Goal: Information Seeking & Learning: Learn about a topic

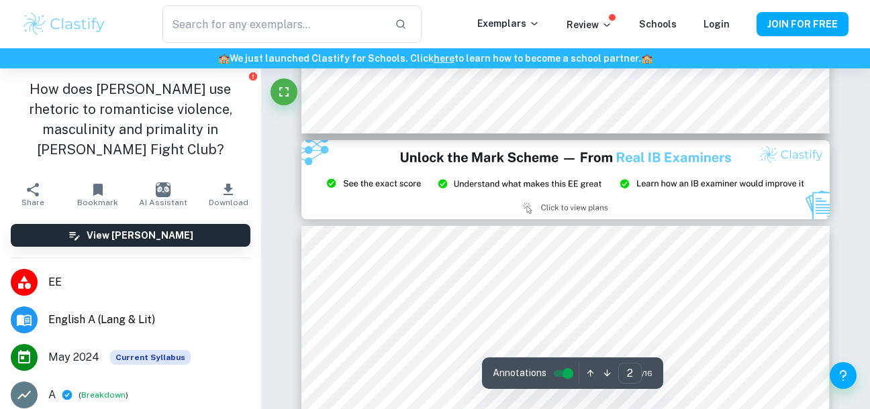
scroll to position [1408, 0]
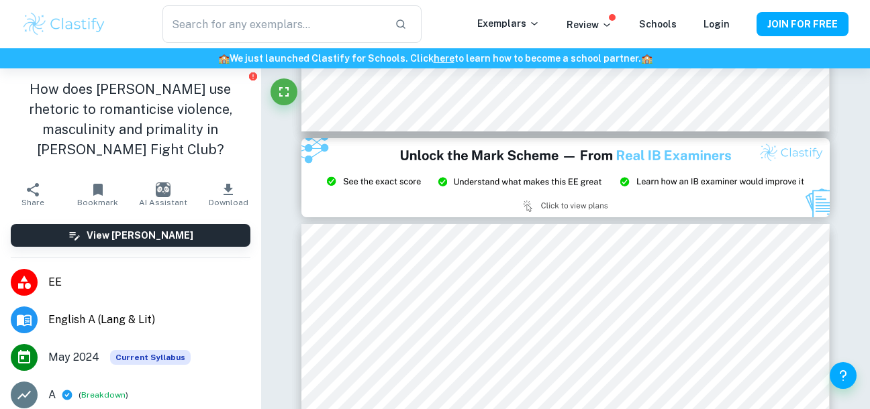
click at [606, 188] on img at bounding box center [565, 177] width 528 height 79
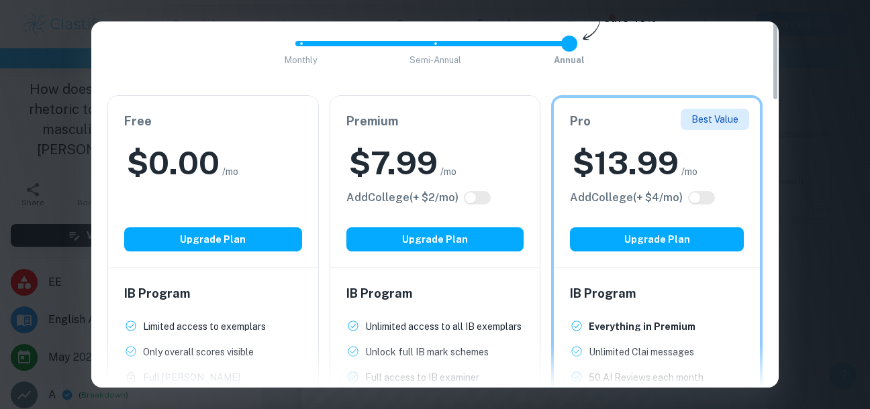
scroll to position [0, 0]
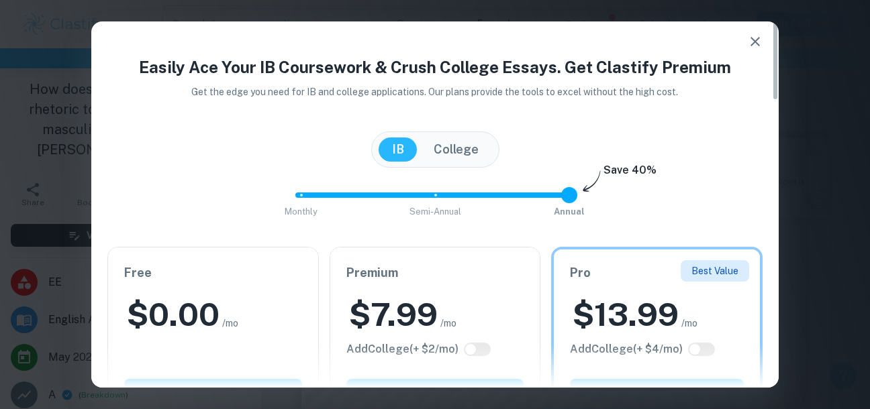
click at [767, 46] on button "button" at bounding box center [755, 41] width 27 height 27
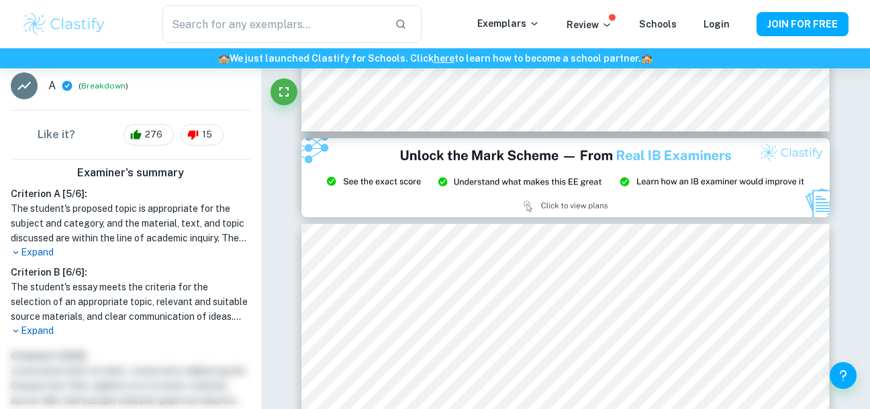
scroll to position [332, 0]
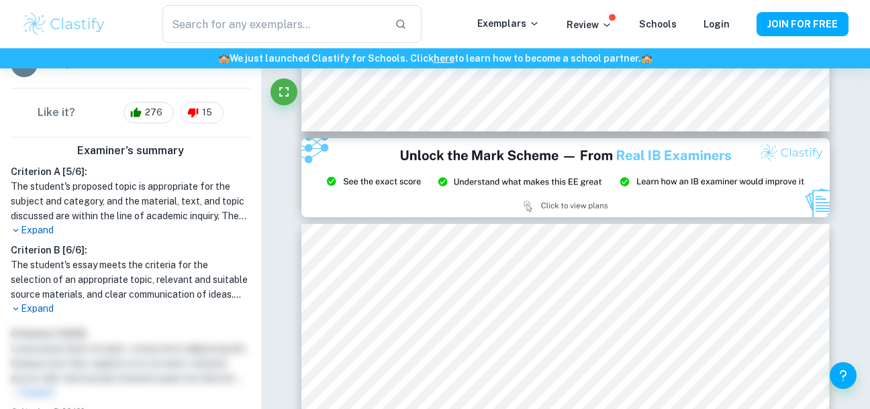
click at [48, 308] on p "Expand" at bounding box center [131, 309] width 240 height 14
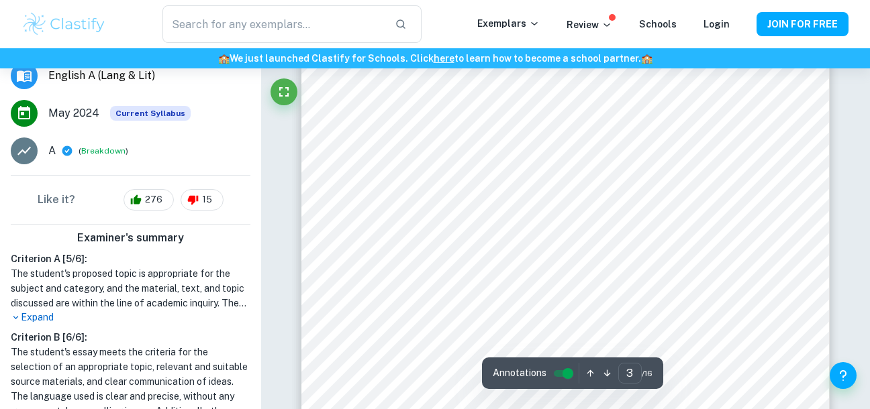
scroll to position [1804, 0]
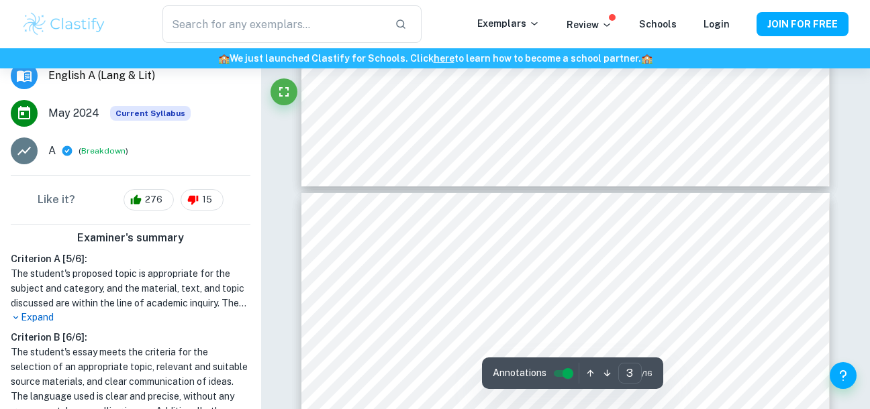
type input "4"
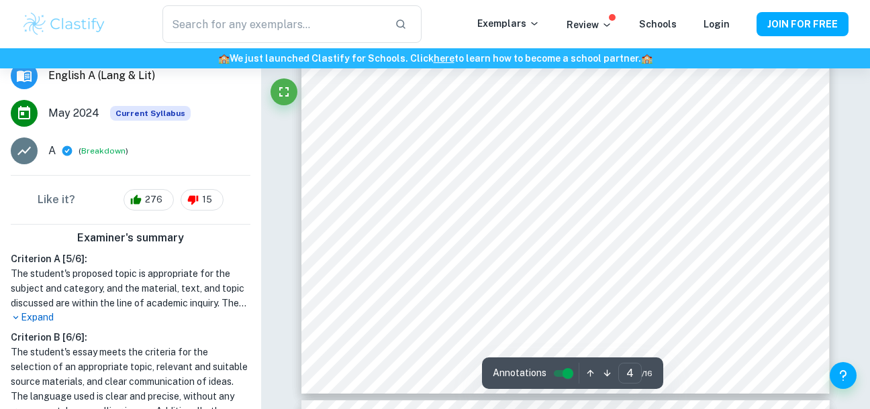
scroll to position [2611, 0]
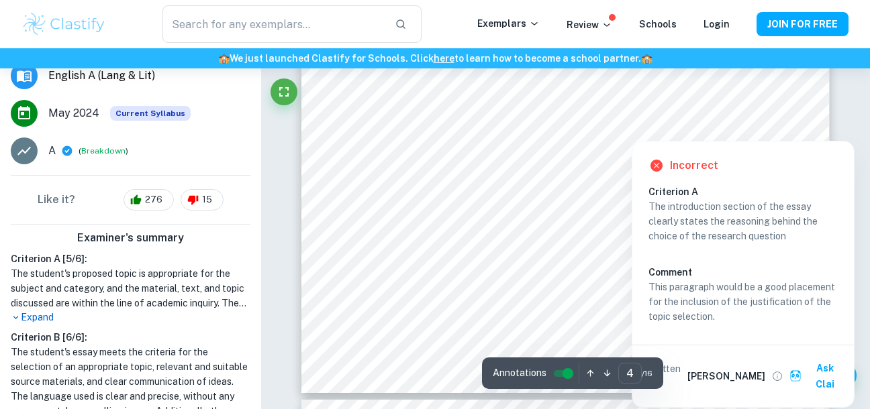
click at [793, 124] on div at bounding box center [786, 127] width 19 height 19
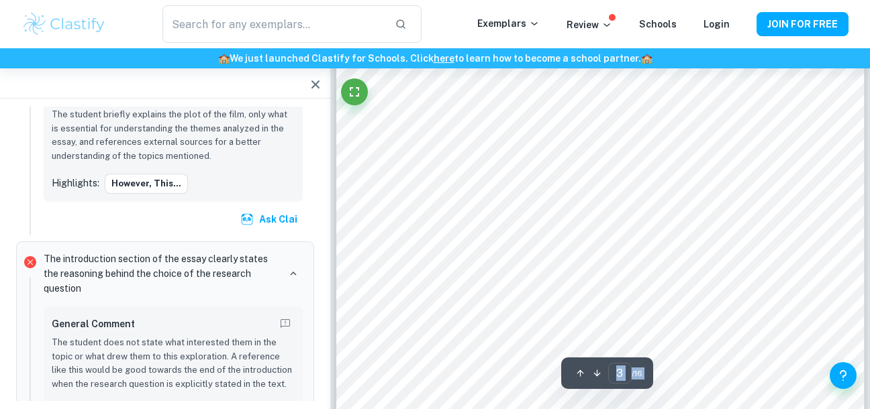
scroll to position [1605, 0]
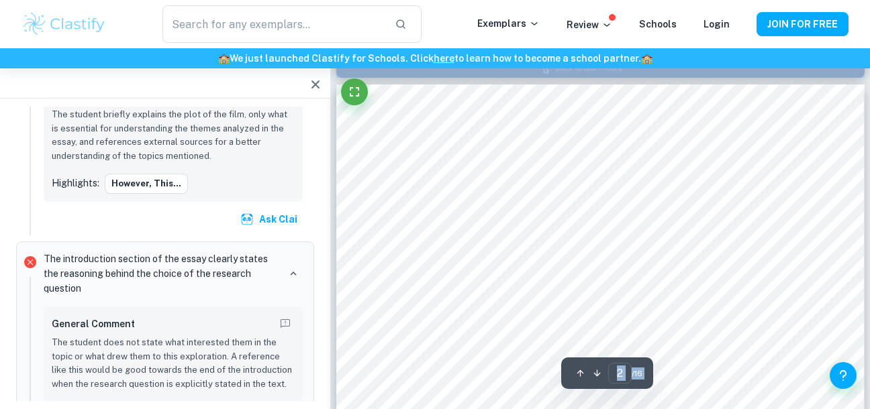
type input "1"
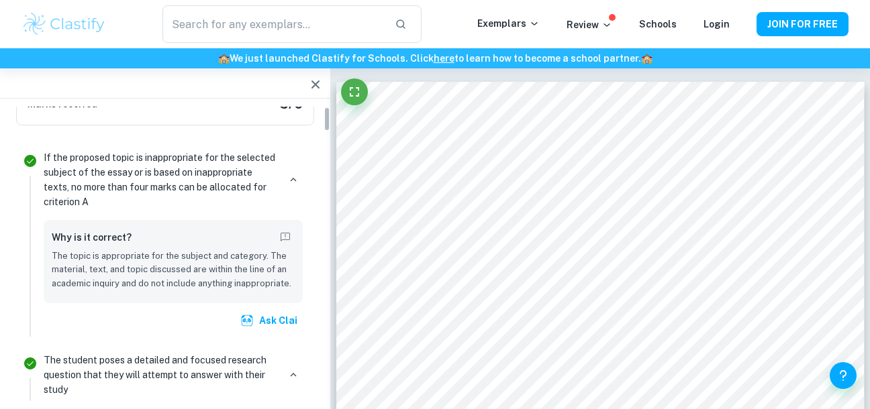
scroll to position [0, 0]
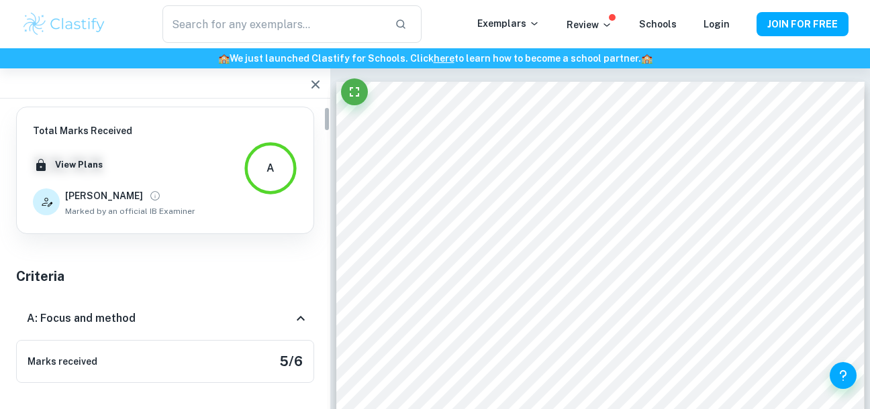
click at [251, 310] on div "A: Focus and method" at bounding box center [165, 318] width 298 height 43
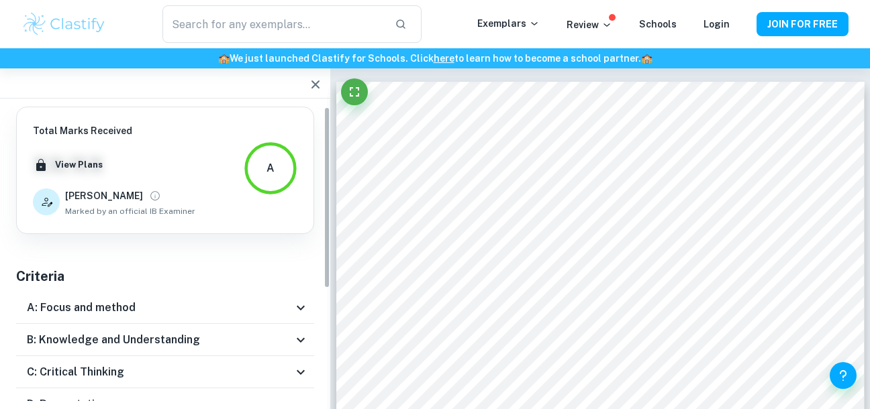
click at [330, 68] on div at bounding box center [330, 68] width 0 height 0
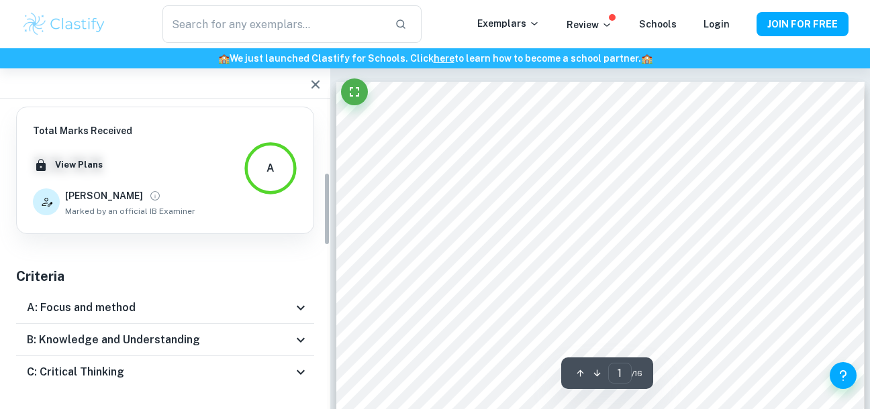
scroll to position [266, 0]
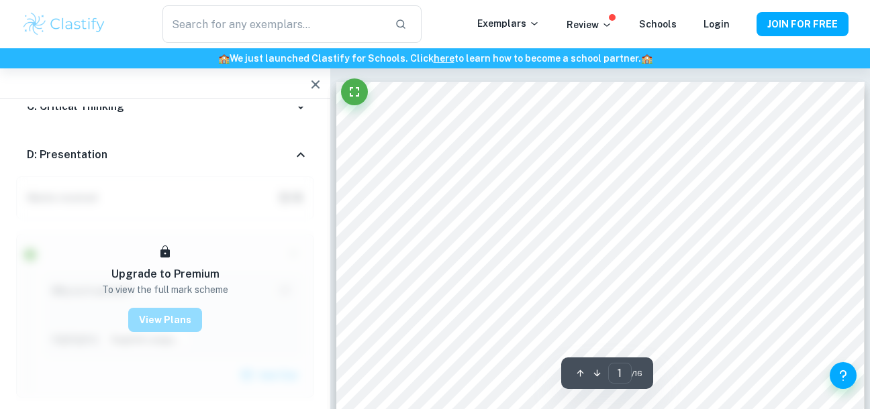
click at [168, 322] on button "View Plans" at bounding box center [165, 320] width 74 height 24
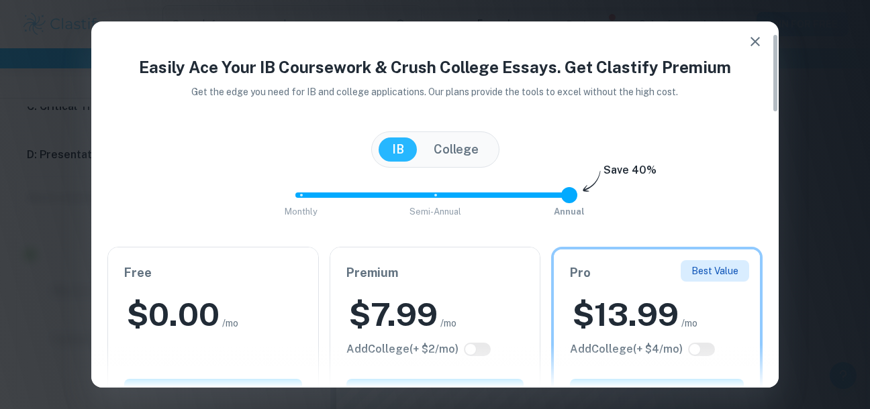
scroll to position [57, 0]
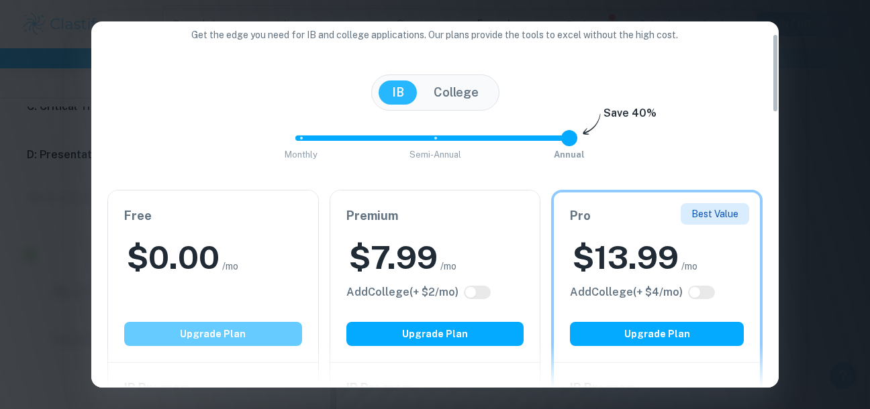
click at [232, 340] on button "Upgrade Plan" at bounding box center [213, 334] width 178 height 24
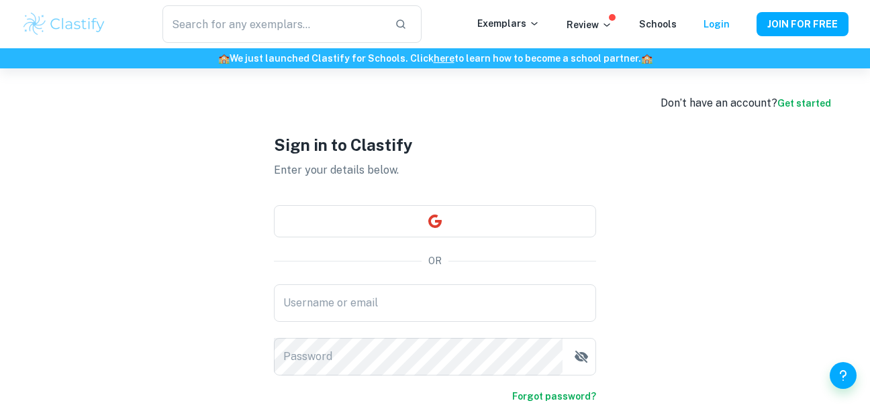
scroll to position [105, 0]
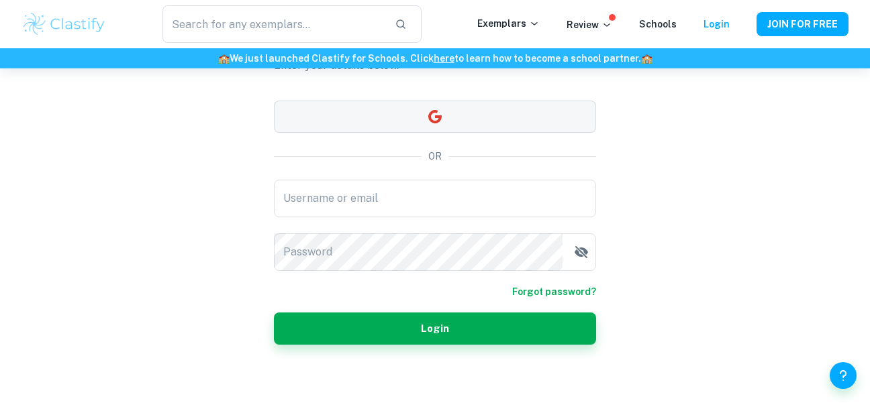
click at [516, 117] on button "button" at bounding box center [435, 117] width 322 height 32
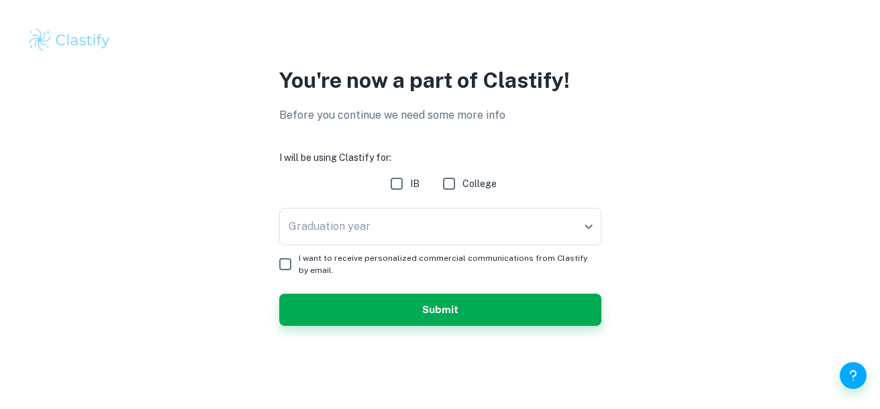
click at [401, 193] on input "IB" at bounding box center [396, 183] width 27 height 27
checkbox input "true"
click at [454, 192] on input "College" at bounding box center [449, 183] width 27 height 27
click at [455, 194] on input "College" at bounding box center [449, 183] width 27 height 27
checkbox input "false"
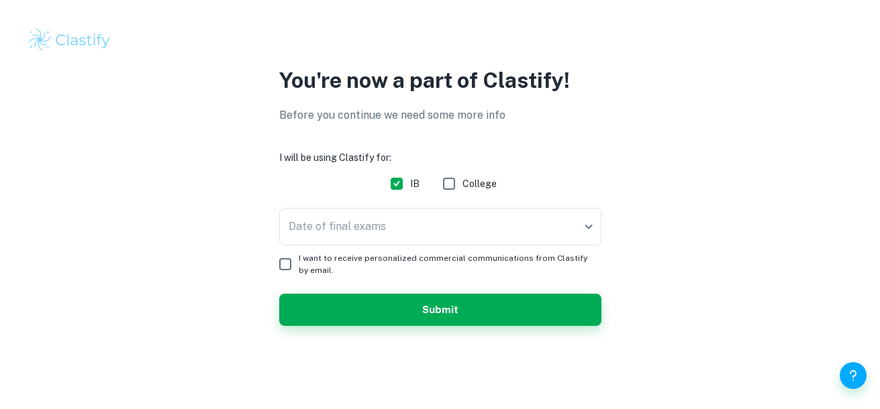
click at [448, 252] on span "I want to receive personalized commercial communications from Clastify by email." at bounding box center [445, 264] width 292 height 24
click at [299, 252] on input "I want to receive personalized commercial communications from Clastify by email." at bounding box center [285, 264] width 27 height 27
checkbox input "true"
click at [475, 233] on body "We value your privacy We use cookies to enhance your browsing experience, serve…" at bounding box center [440, 204] width 880 height 409
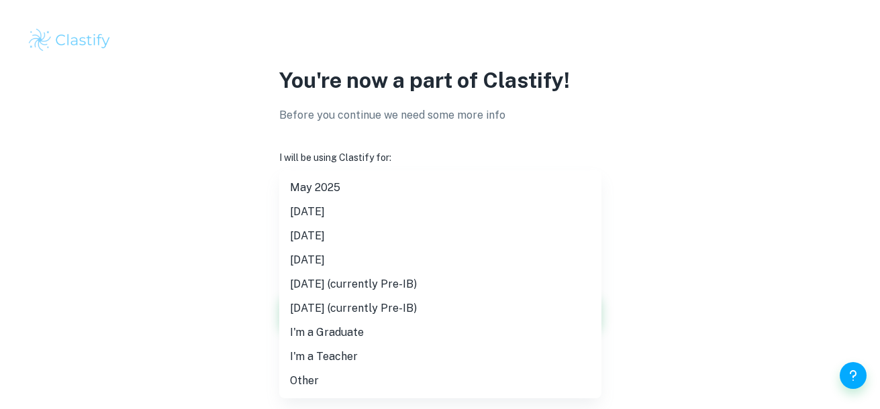
click at [672, 196] on div at bounding box center [440, 204] width 880 height 409
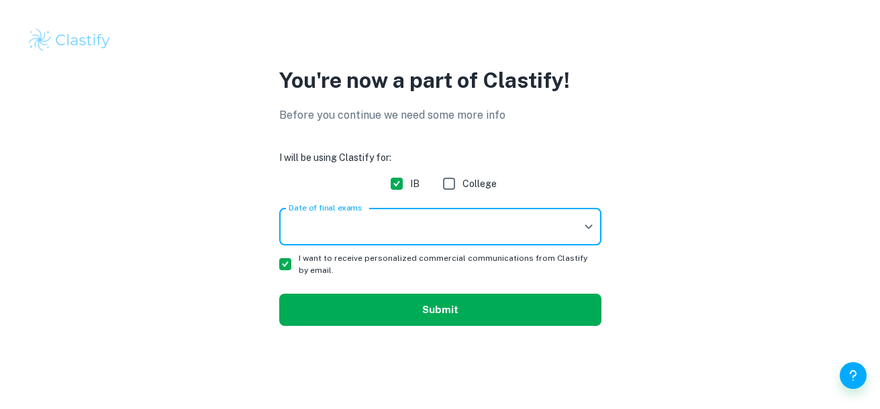
click at [516, 319] on button "Submit" at bounding box center [440, 310] width 322 height 32
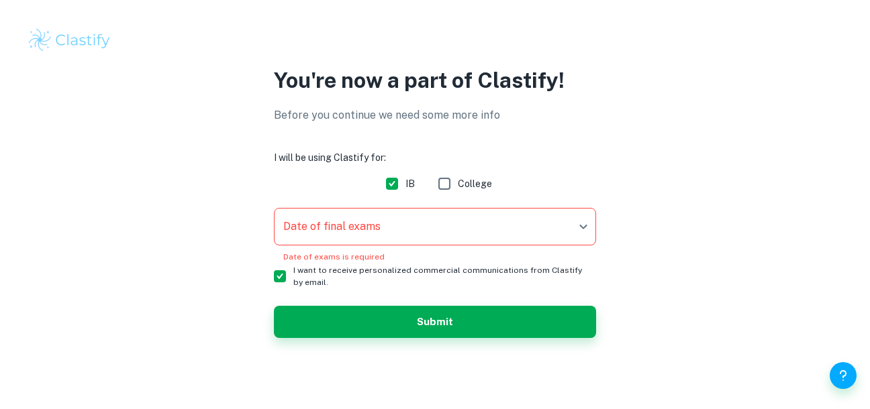
click at [528, 226] on body "We value your privacy We use cookies to enhance your browsing experience, serve…" at bounding box center [435, 204] width 870 height 409
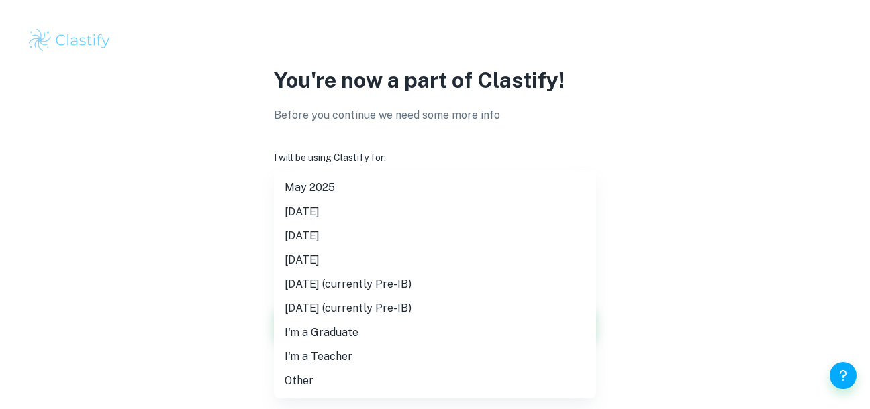
click at [518, 230] on li "[DATE]" at bounding box center [435, 236] width 322 height 24
type input "M26"
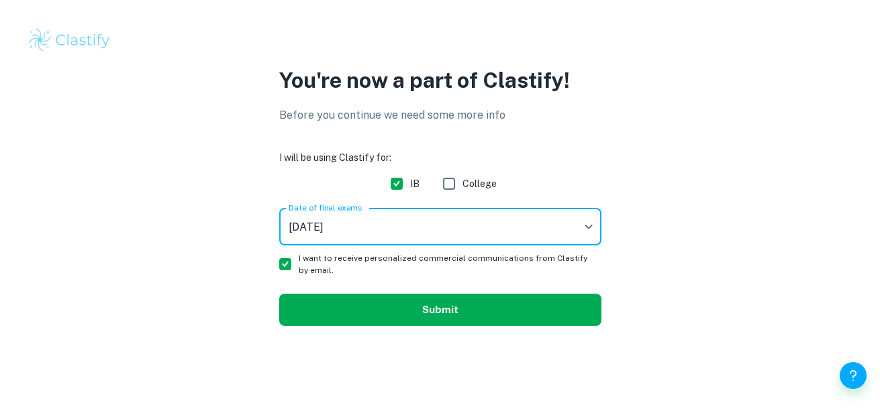
click at [495, 318] on button "Submit" at bounding box center [440, 310] width 322 height 32
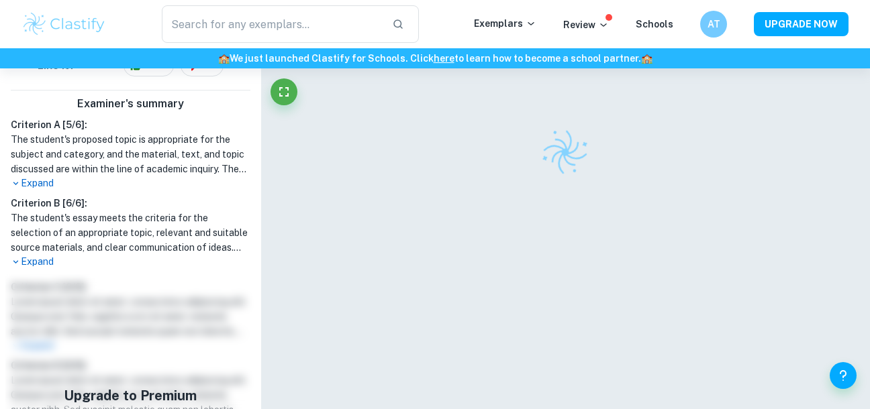
scroll to position [530, 0]
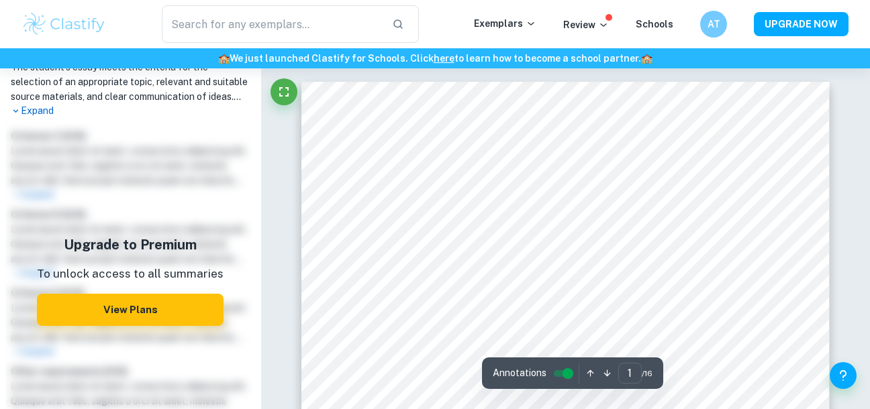
click at [223, 243] on div "Correct Criterion D Comment Unlock access to all examiner comments with Clastif…" at bounding box center [111, 155] width 223 height 175
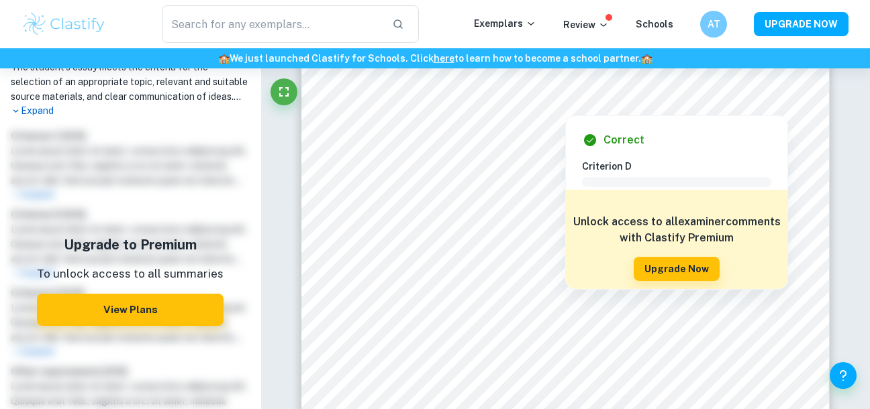
scroll to position [232, 0]
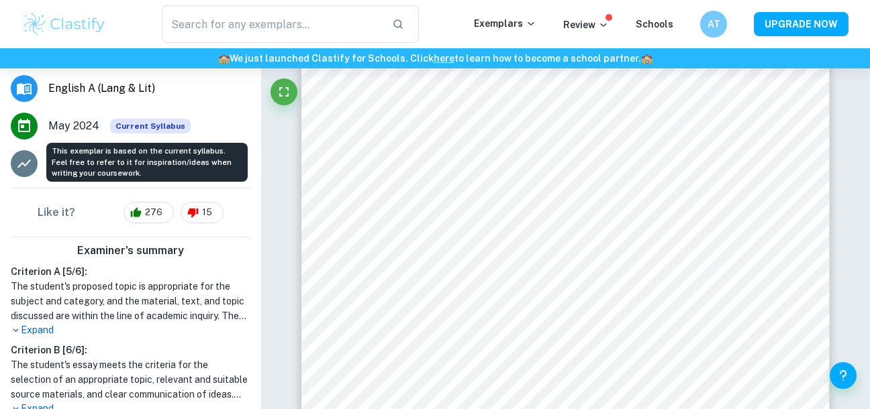
click at [150, 128] on span "Current Syllabus" at bounding box center [150, 126] width 81 height 15
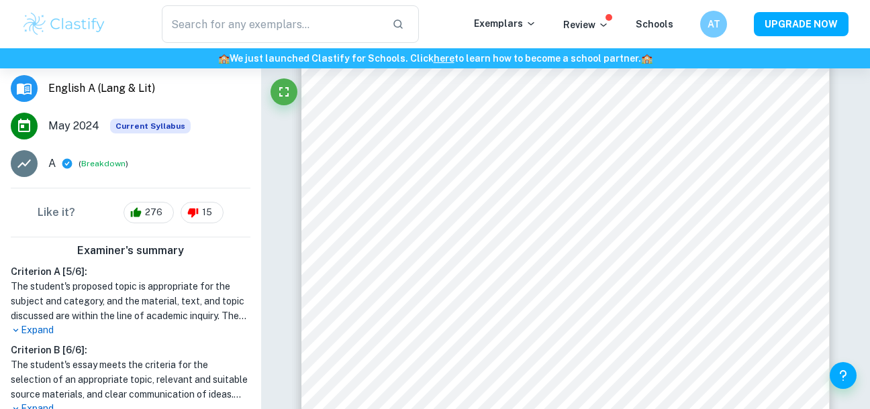
scroll to position [391, 0]
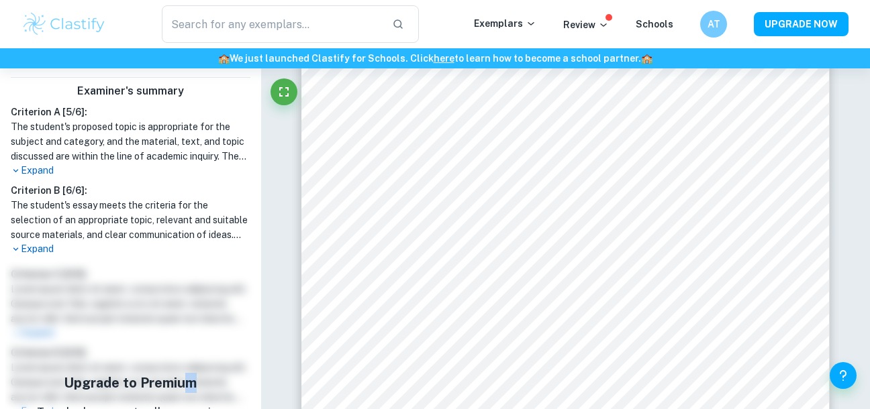
drag, startPoint x: 185, startPoint y: 340, endPoint x: 211, endPoint y: 308, distance: 41.1
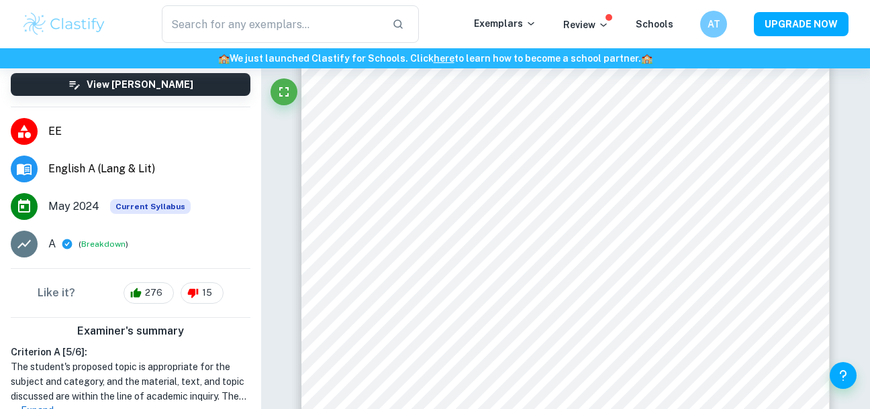
scroll to position [145, 0]
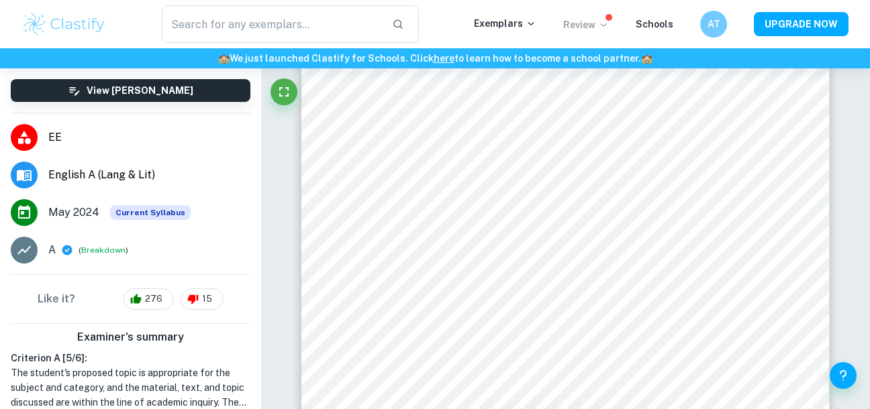
click at [599, 22] on p "Review" at bounding box center [586, 24] width 46 height 15
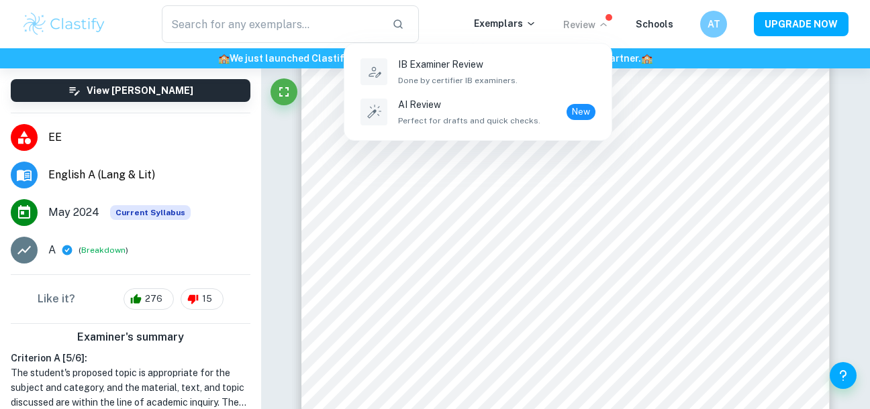
click at [594, 16] on div at bounding box center [435, 204] width 870 height 409
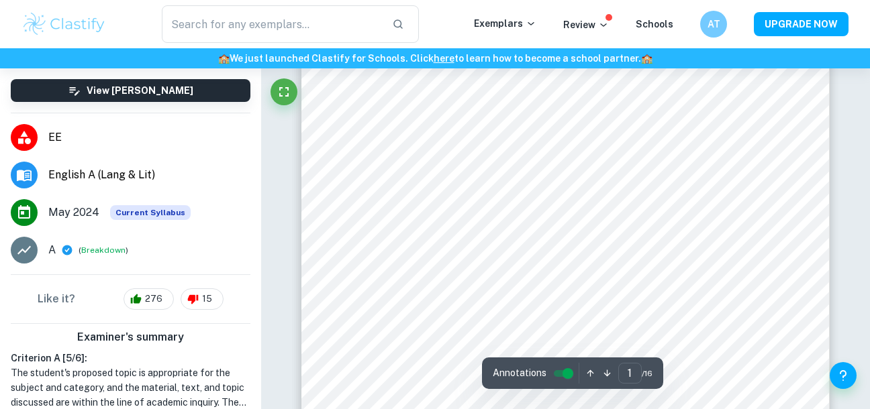
scroll to position [0, 0]
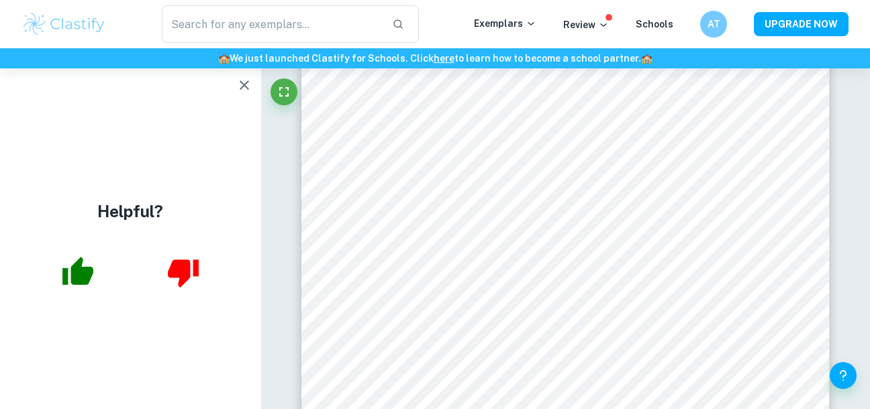
click at [234, 92] on button "button" at bounding box center [244, 85] width 27 height 27
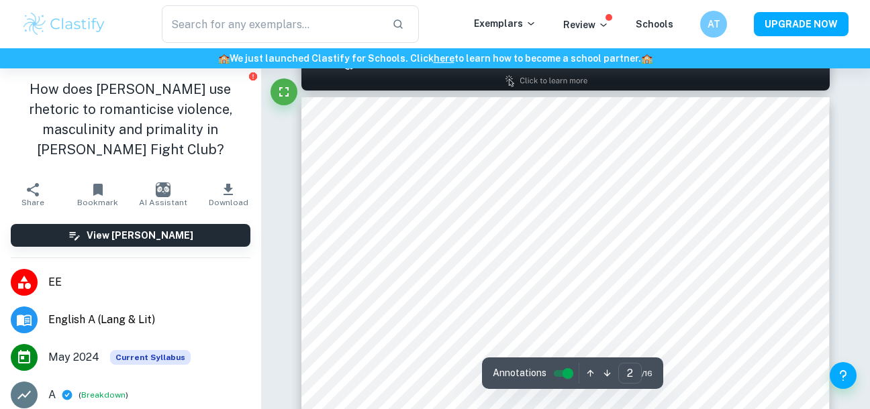
scroll to position [759, 0]
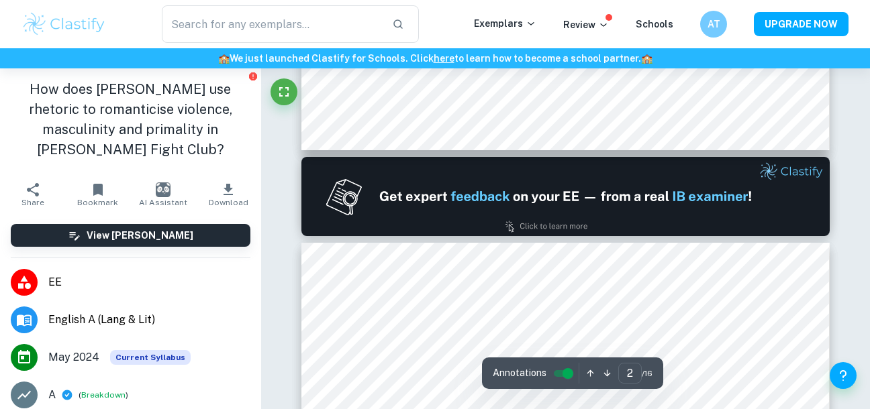
type input "1"
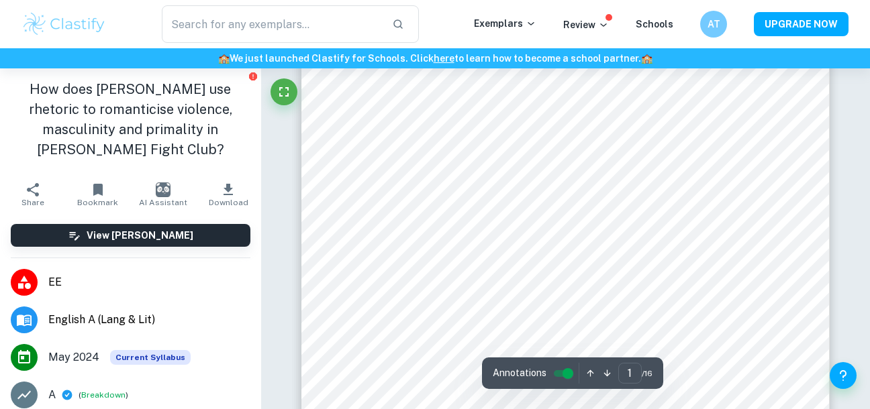
scroll to position [128, 0]
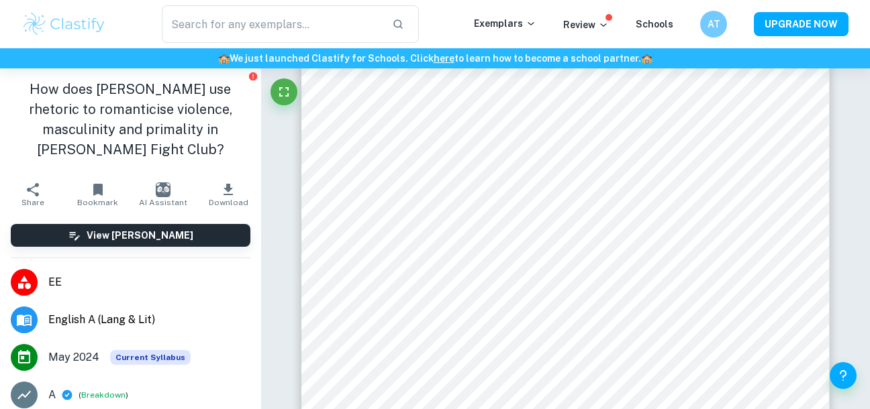
click at [72, 292] on li "EE" at bounding box center [130, 283] width 261 height 38
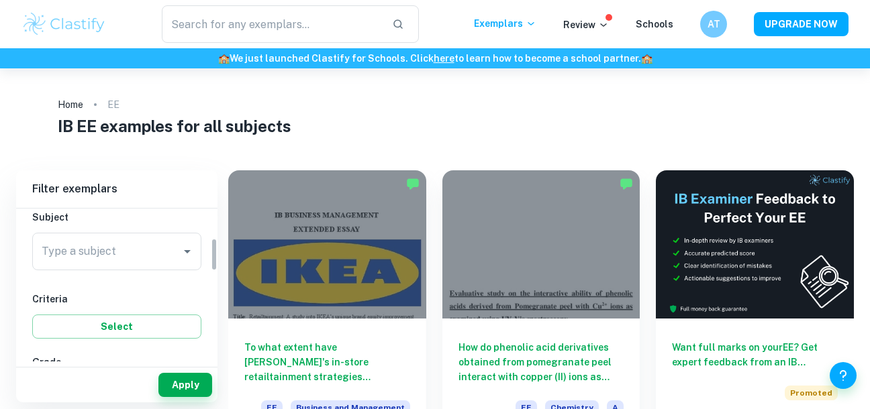
scroll to position [159, 0]
drag, startPoint x: 212, startPoint y: 222, endPoint x: 213, endPoint y: 256, distance: 34.3
click at [213, 256] on div "IB College Category IA EE TOK Notes Subject Type a subject Type a subject Crite…" at bounding box center [116, 285] width 201 height 153
click at [164, 245] on input "Type a subject" at bounding box center [106, 246] width 137 height 26
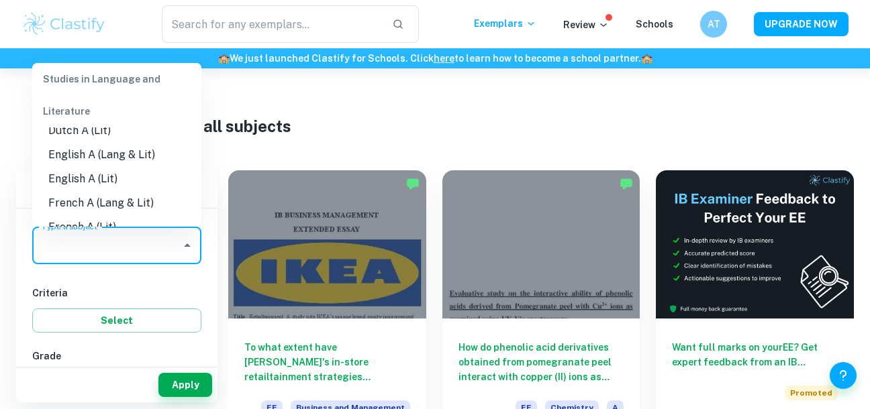
scroll to position [124, 0]
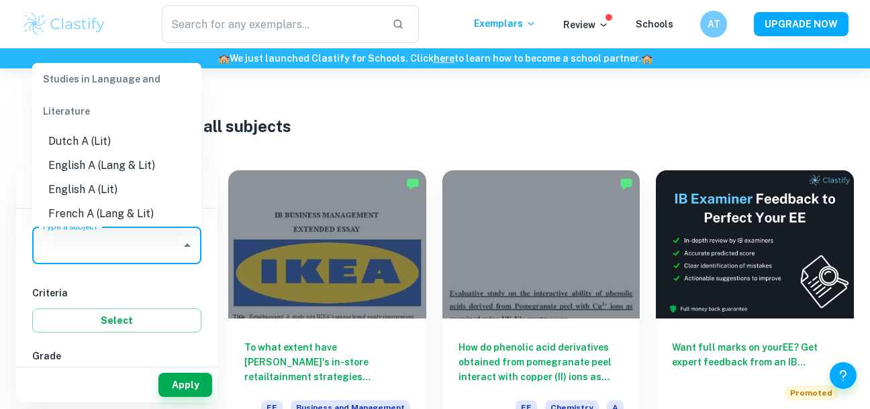
click at [141, 165] on li "English A (Lang & Lit)" at bounding box center [116, 166] width 169 height 24
type input "English A (Lang & Lit)"
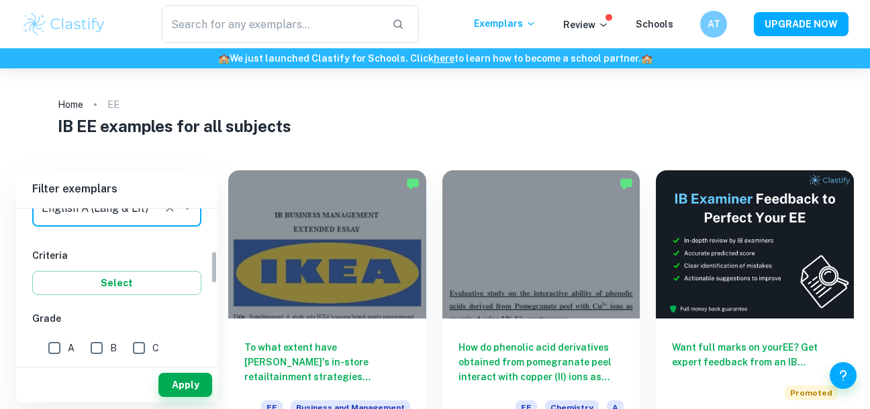
scroll to position [212, 0]
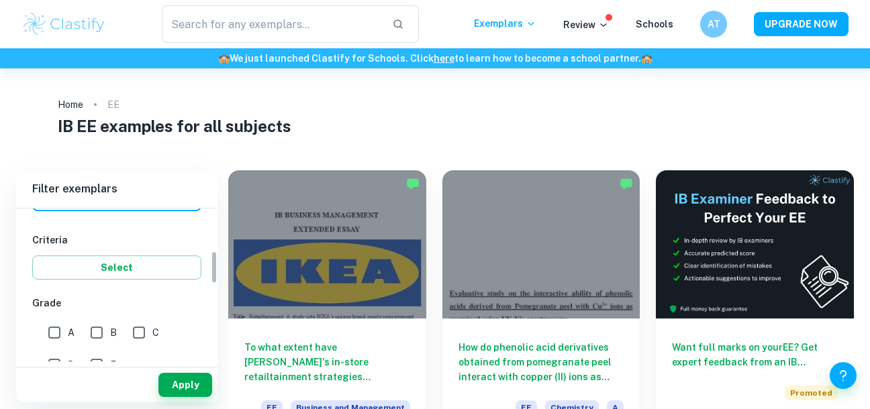
drag, startPoint x: 212, startPoint y: 266, endPoint x: 211, endPoint y: 278, distance: 12.2
click at [211, 278] on div "IB College Category IA EE TOK Notes Subject Type a subject English A (Lang & Li…" at bounding box center [116, 285] width 201 height 153
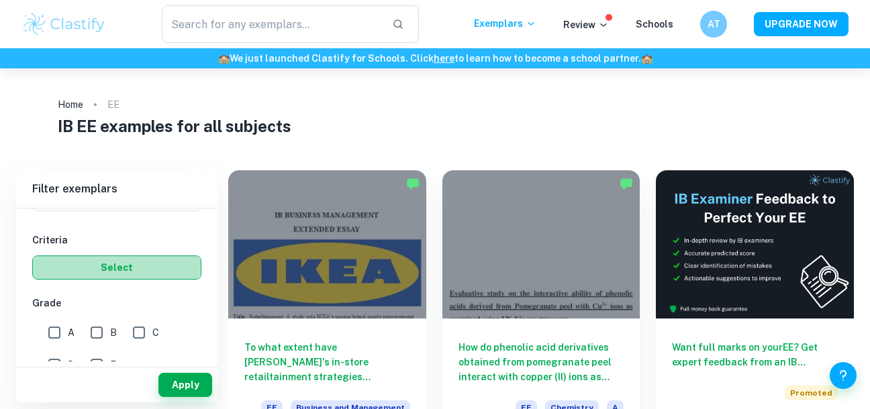
click at [179, 274] on button "Select" at bounding box center [116, 268] width 169 height 24
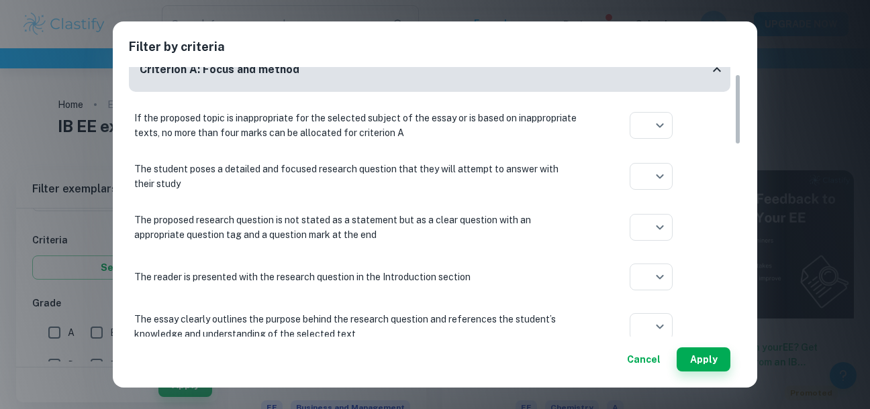
scroll to position [14, 0]
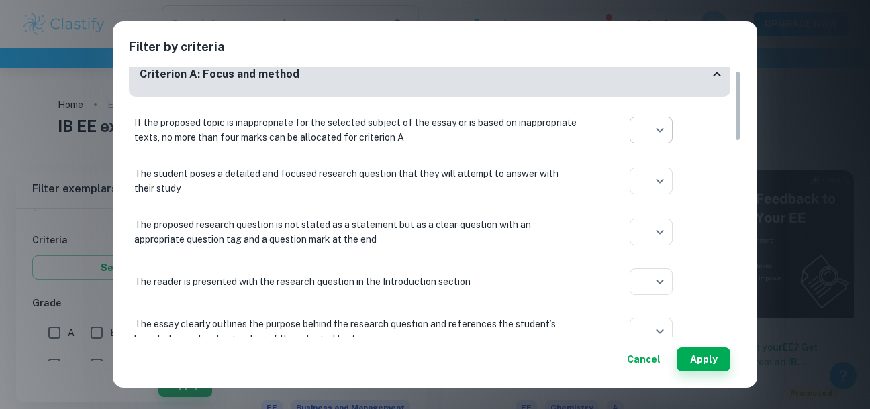
click at [651, 138] on body "We value your privacy We use cookies to enhance your browsing experience, serve…" at bounding box center [435, 272] width 870 height 409
click at [655, 130] on div at bounding box center [435, 204] width 870 height 409
click at [657, 367] on button "Cancel" at bounding box center [644, 360] width 44 height 24
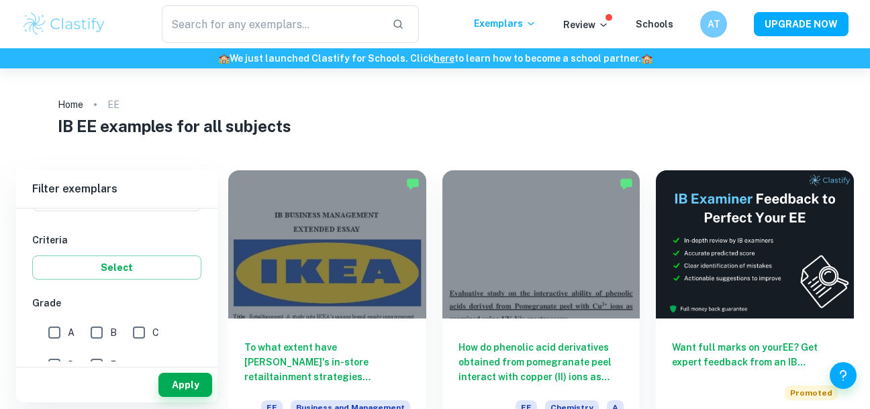
click at [107, 322] on input "B" at bounding box center [96, 333] width 27 height 27
checkbox input "true"
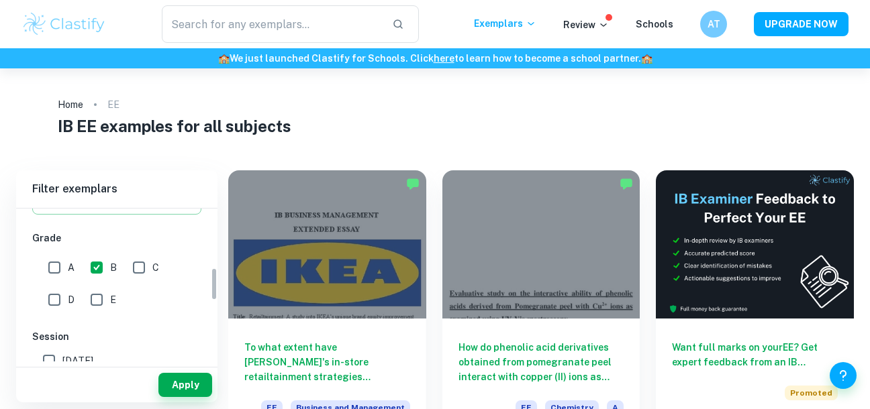
scroll to position [269, 0]
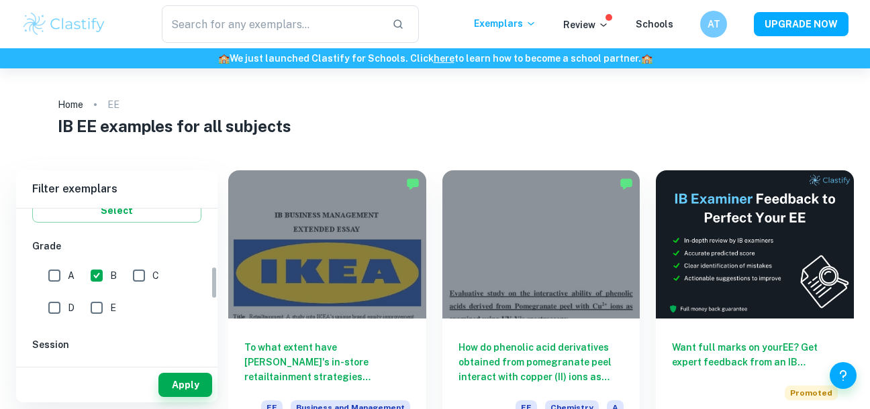
click at [64, 273] on input "A" at bounding box center [54, 275] width 27 height 27
checkbox input "true"
click at [105, 281] on input "B" at bounding box center [96, 275] width 27 height 27
checkbox input "false"
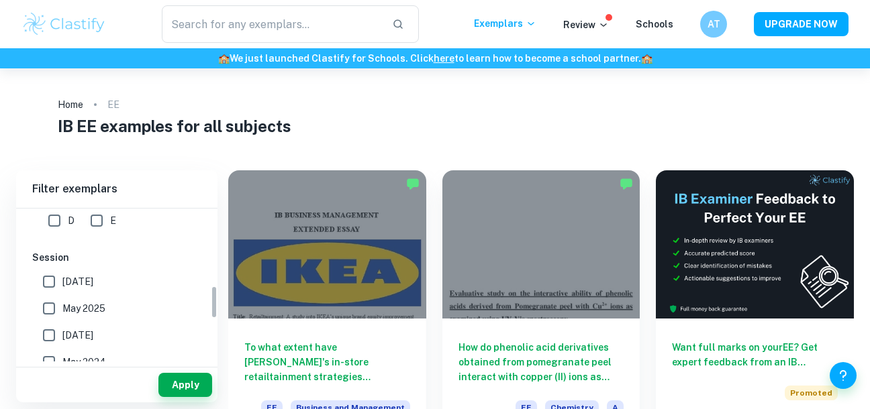
scroll to position [360, 0]
click at [117, 310] on label "May 2025" at bounding box center [113, 305] width 155 height 27
click at [62, 310] on input "May 2025" at bounding box center [49, 305] width 27 height 27
checkbox input "true"
click at [125, 342] on label "[DATE]" at bounding box center [113, 332] width 155 height 27
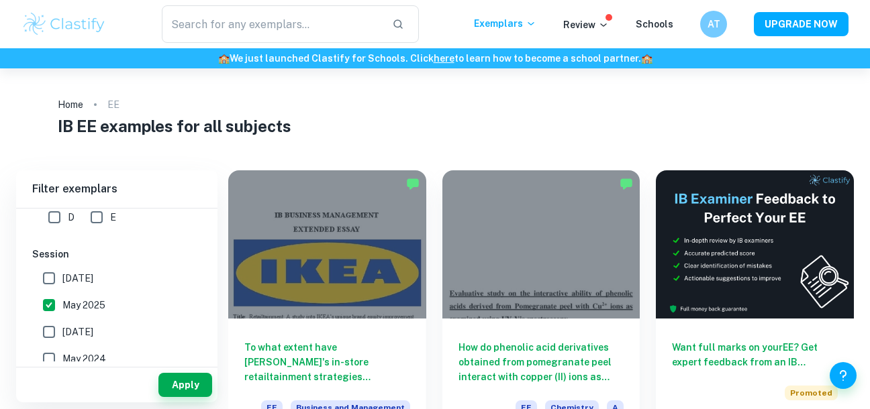
click at [62, 342] on input "[DATE]" at bounding box center [49, 332] width 27 height 27
checkbox input "true"
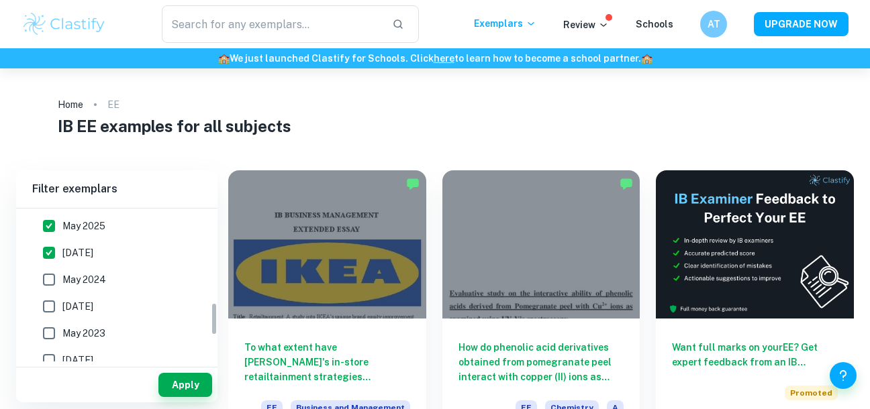
scroll to position [440, 0]
click at [121, 285] on label "May 2024" at bounding box center [113, 279] width 155 height 27
click at [62, 285] on input "May 2024" at bounding box center [49, 279] width 27 height 27
checkbox input "true"
click at [134, 312] on label "[DATE]" at bounding box center [113, 306] width 155 height 27
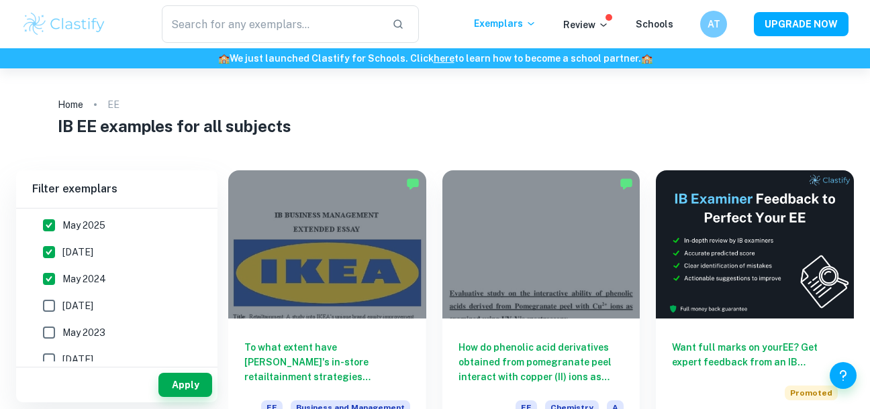
click at [62, 312] on input "[DATE]" at bounding box center [49, 306] width 27 height 27
checkbox input "true"
click at [175, 392] on button "Apply" at bounding box center [185, 385] width 54 height 24
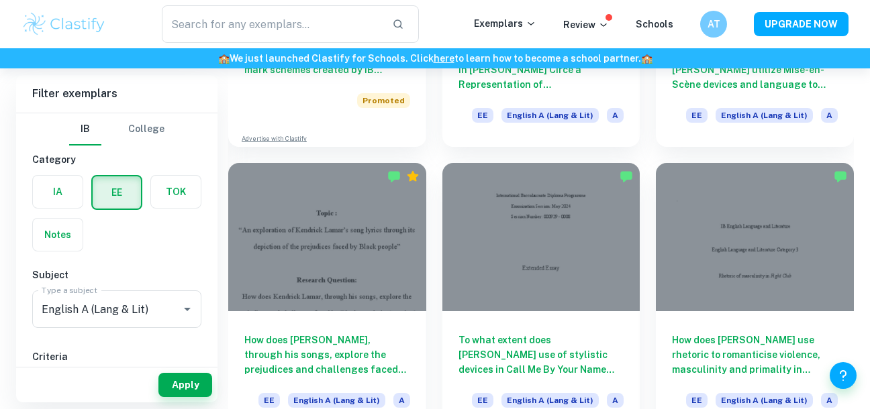
scroll to position [864, 0]
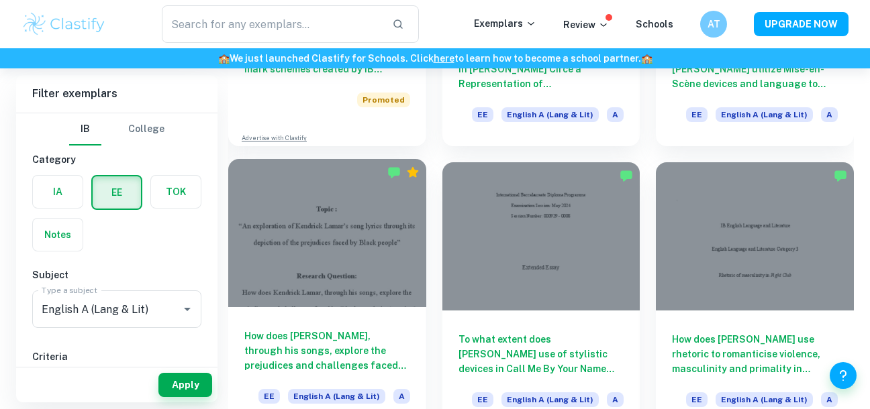
click at [350, 359] on h6 "How does [PERSON_NAME], through his songs, explore the prejudices and challenge…" at bounding box center [327, 351] width 166 height 44
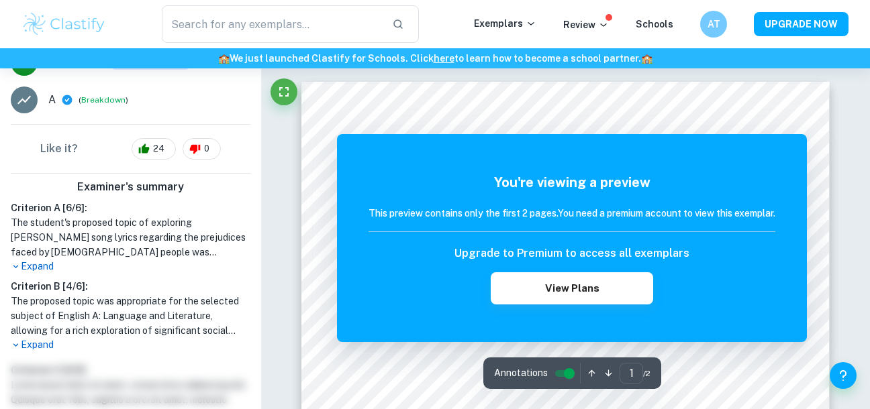
scroll to position [330, 0]
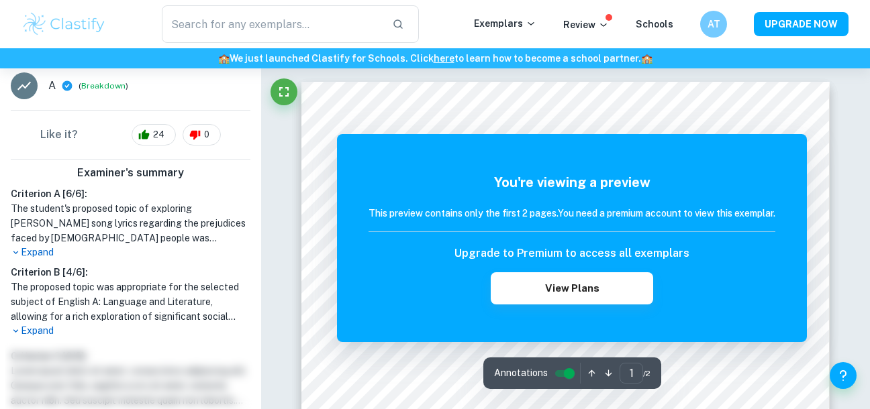
click at [44, 324] on p "Expand" at bounding box center [131, 331] width 240 height 14
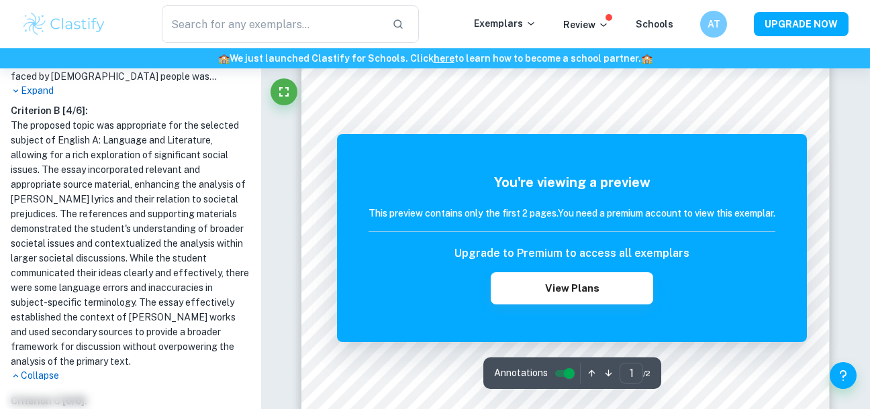
scroll to position [195, 0]
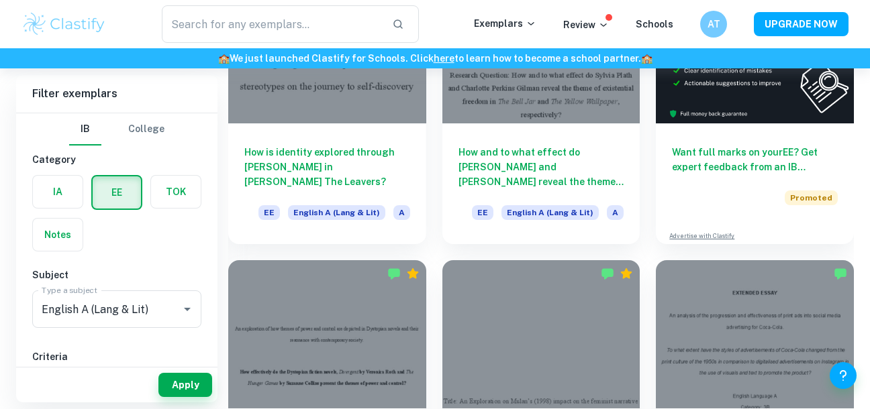
scroll to position [293, 0]
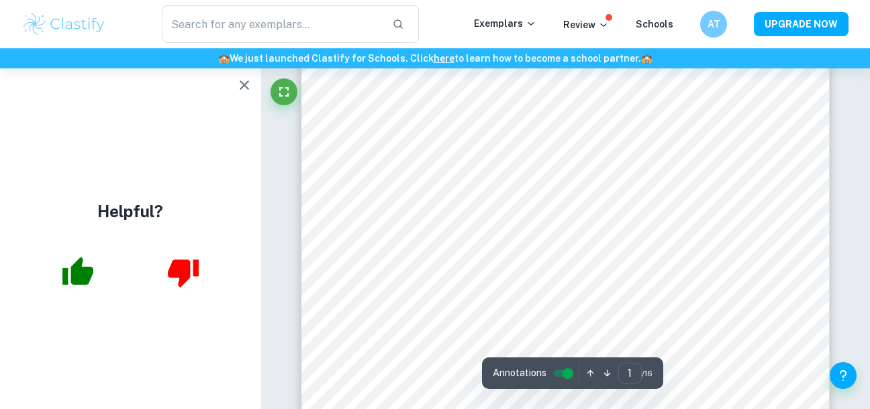
scroll to position [155, 0]
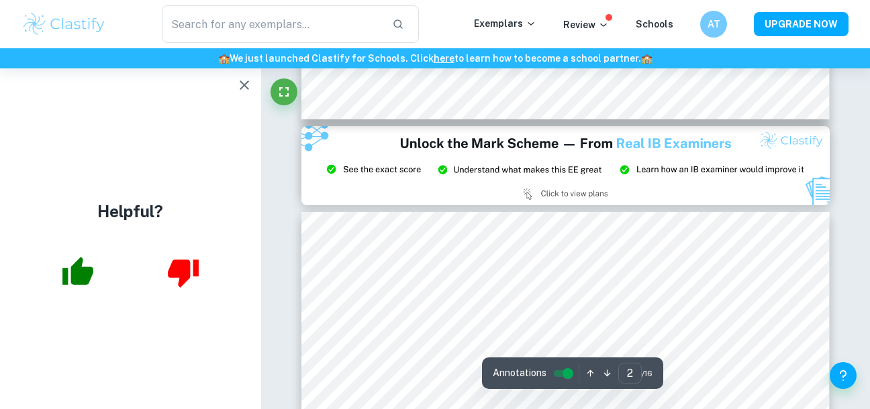
type input "3"
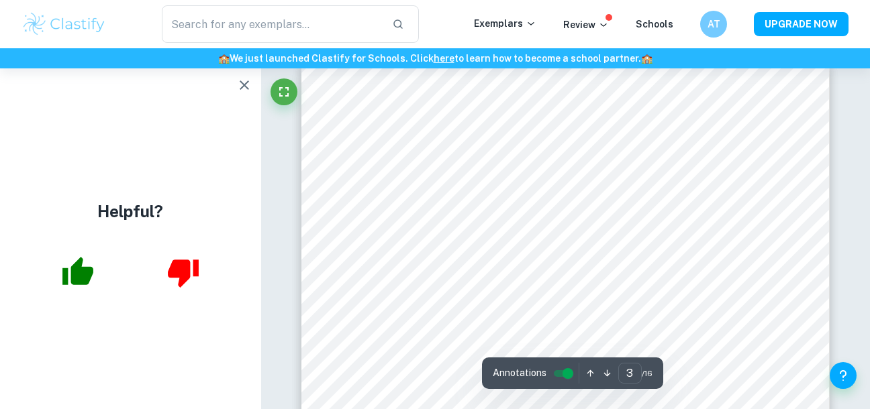
scroll to position [1544, 0]
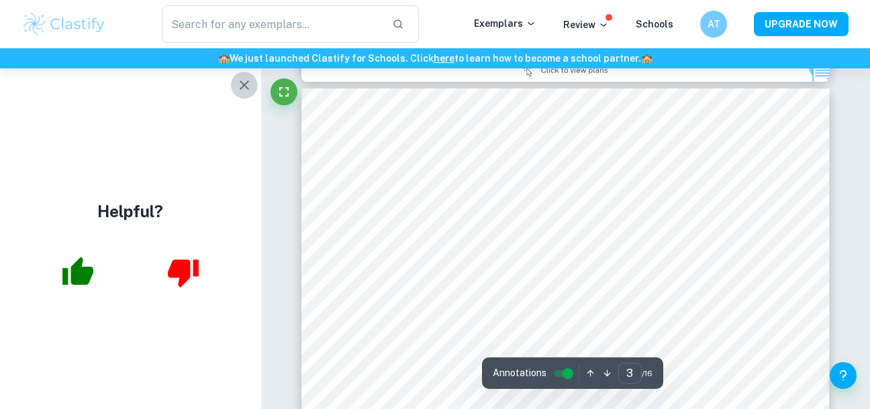
click at [248, 87] on icon "button" at bounding box center [244, 85] width 16 height 16
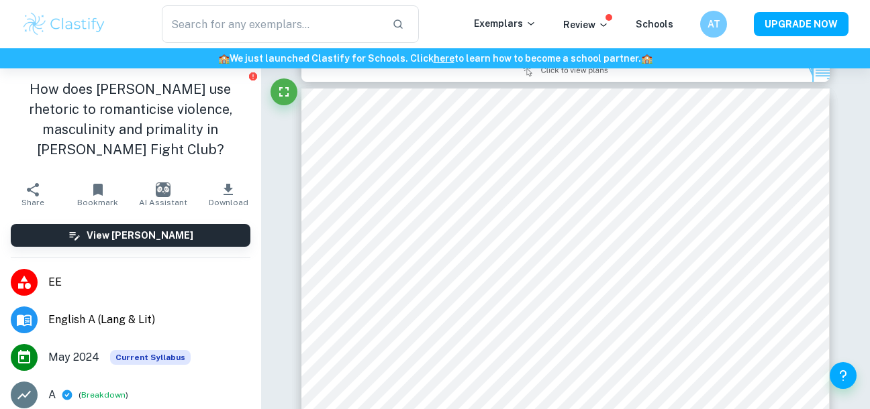
click at [110, 331] on li "English A (Lang & Lit)" at bounding box center [130, 320] width 261 height 38
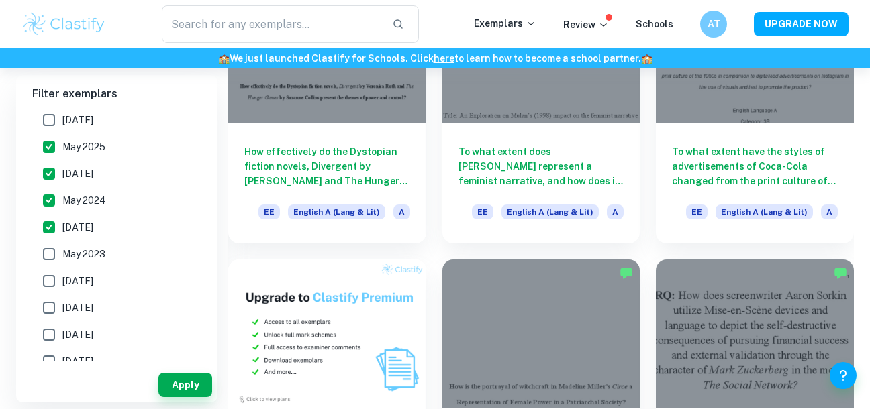
scroll to position [481, 0]
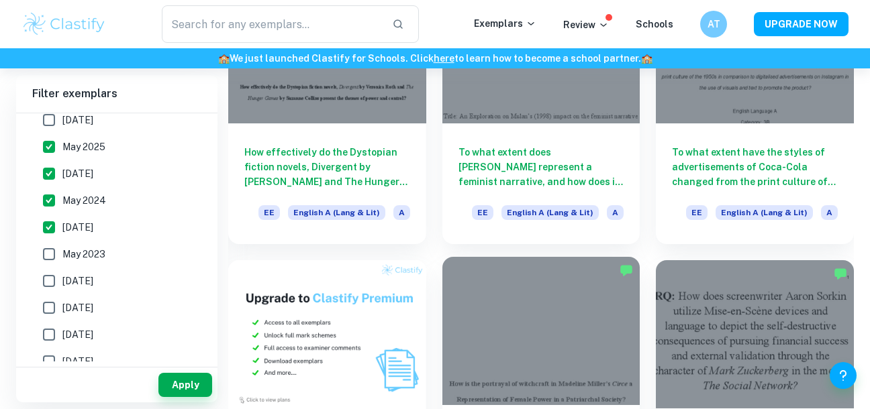
click at [587, 342] on div at bounding box center [541, 331] width 198 height 148
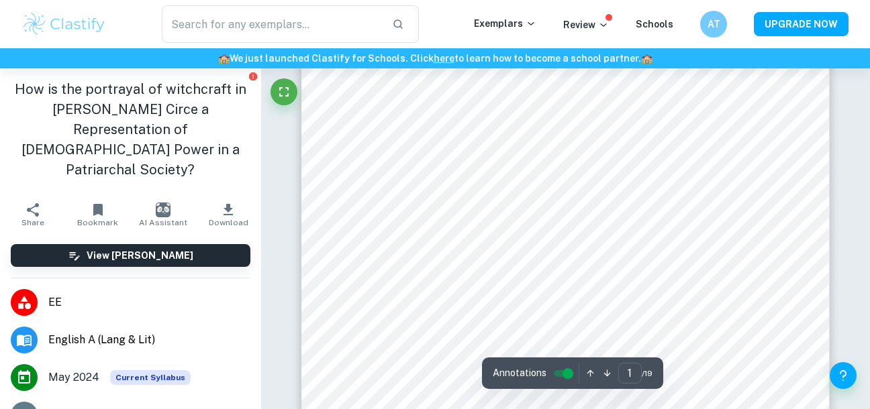
scroll to position [303, 0]
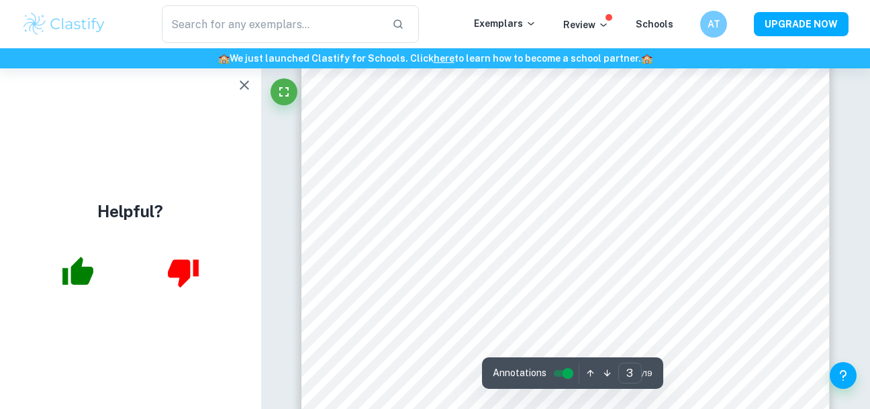
scroll to position [1890, 0]
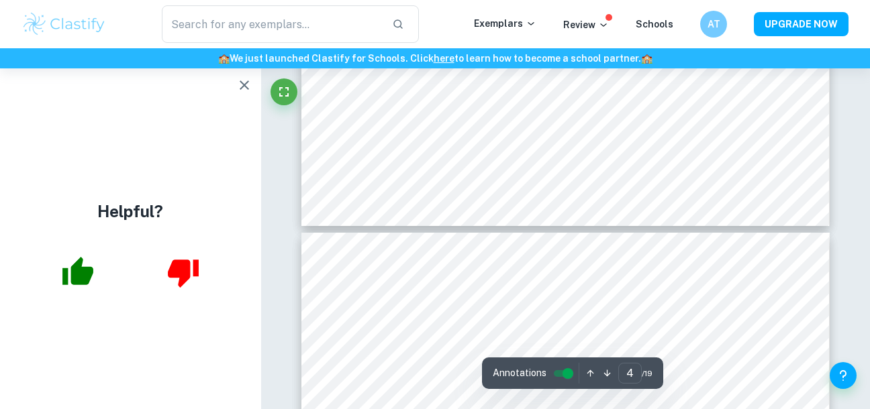
type input "3"
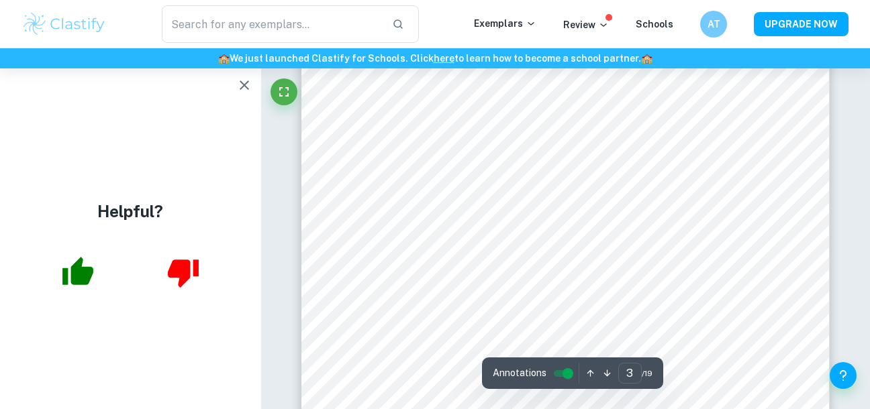
scroll to position [1667, 0]
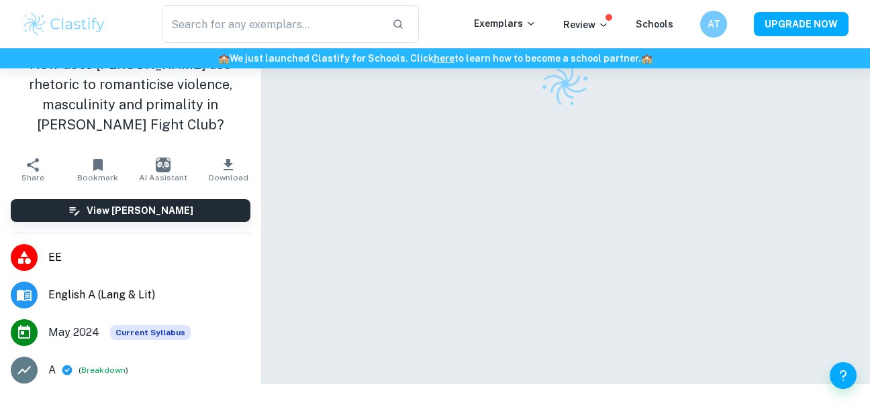
scroll to position [68, 0]
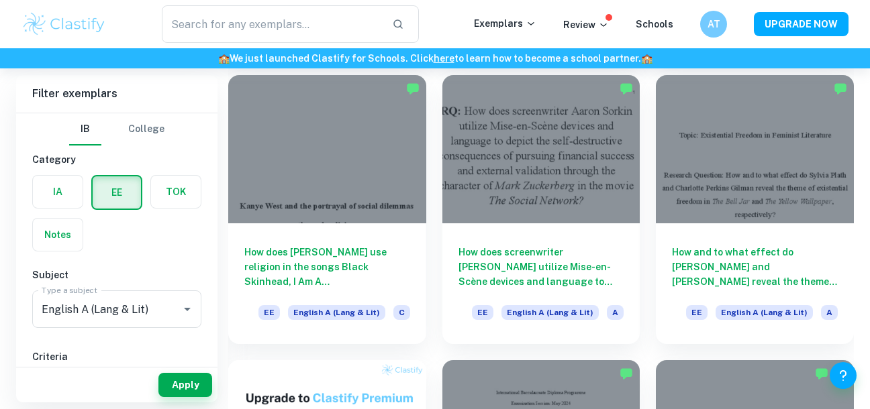
scroll to position [144, 0]
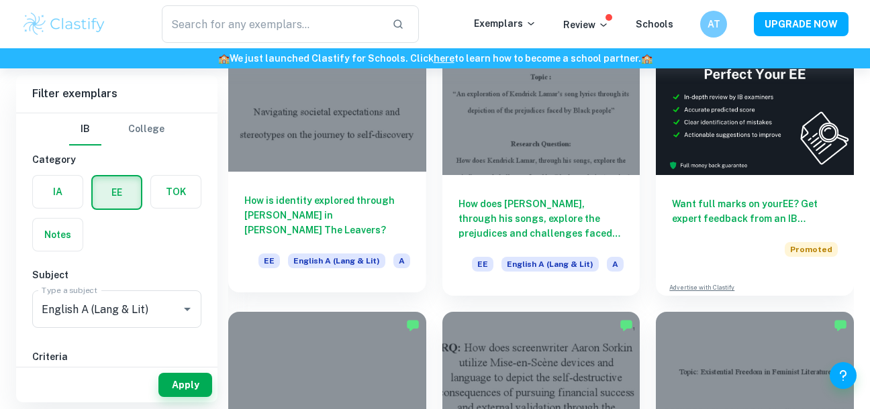
click at [372, 160] on div at bounding box center [327, 97] width 198 height 148
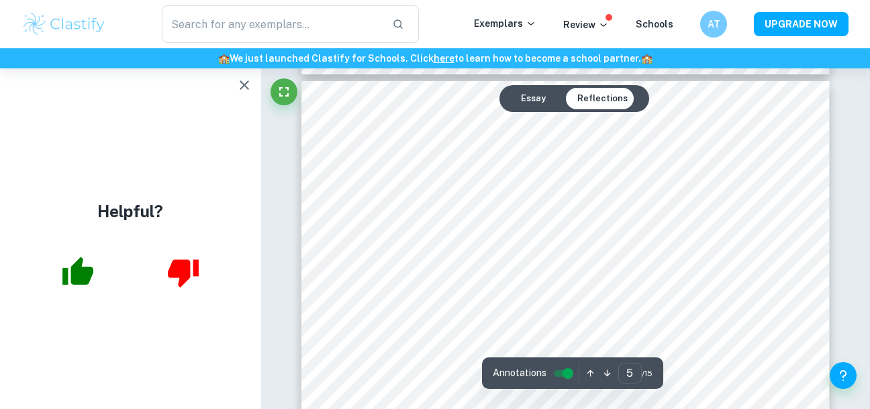
scroll to position [3188, 0]
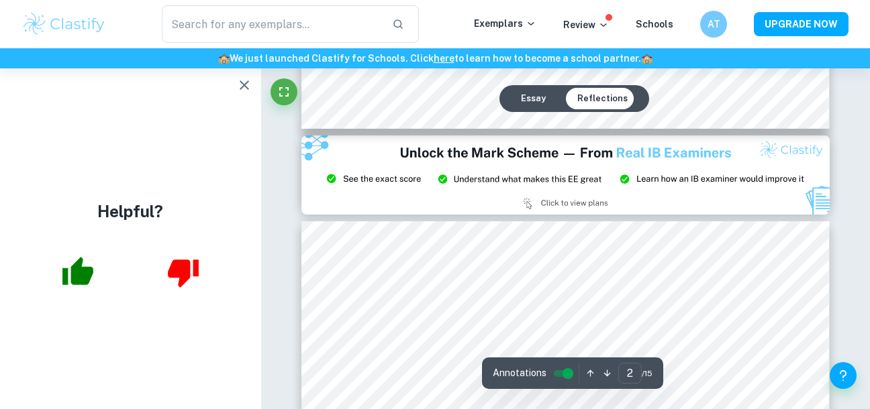
type input "3"
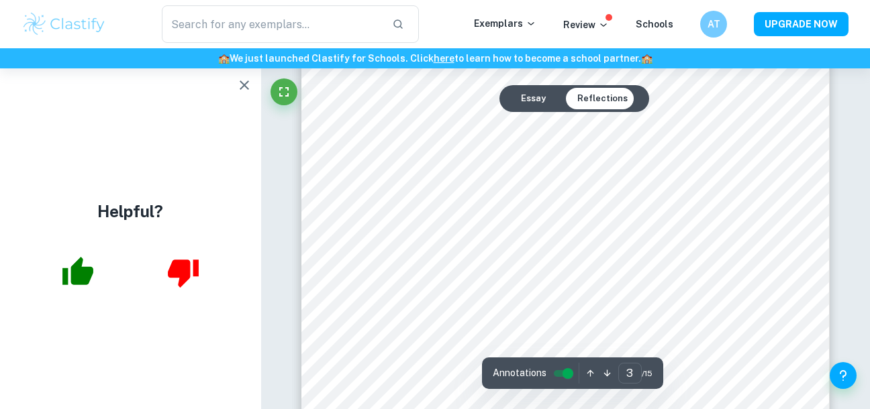
scroll to position [1759, 0]
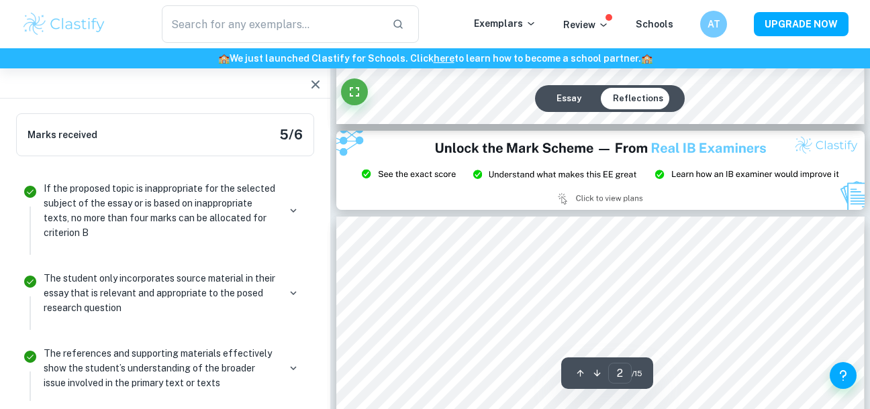
scroll to position [1457, 0]
click at [726, 389] on div at bounding box center [702, 400] width 126 height 22
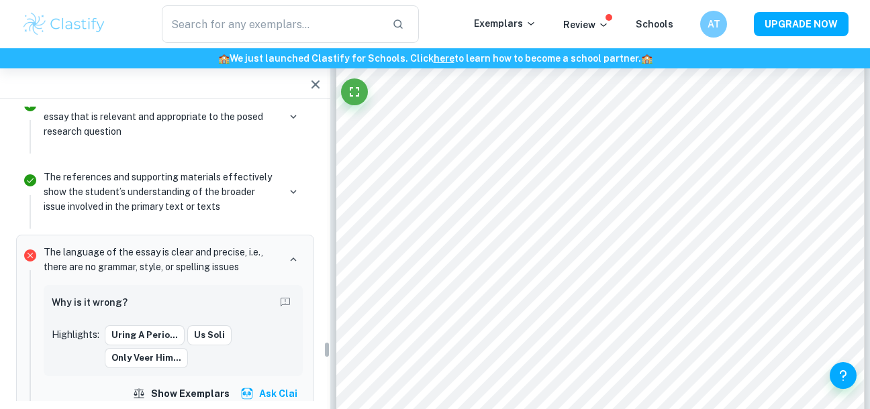
scroll to position [4393, 0]
click at [125, 240] on div "The language of the essay is clear and precise, i.e., there are no grammar, sty…" at bounding box center [173, 325] width 270 height 170
drag, startPoint x: 156, startPoint y: 244, endPoint x: 168, endPoint y: 249, distance: 13.8
click at [156, 325] on button "uring a perio..." at bounding box center [145, 335] width 80 height 20
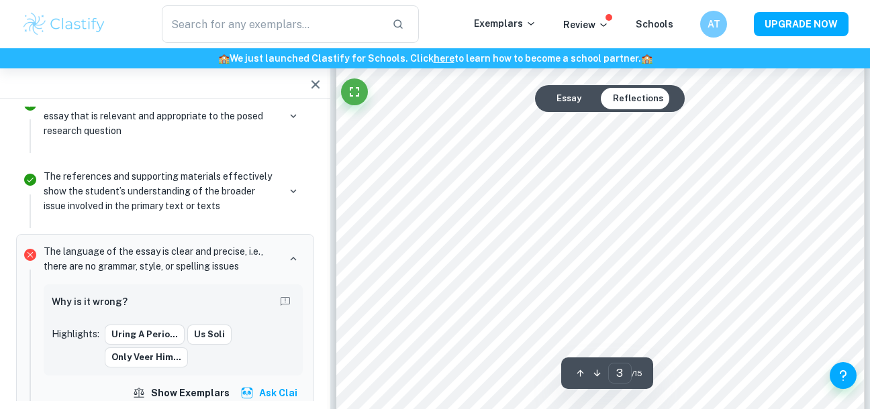
scroll to position [1555, 0]
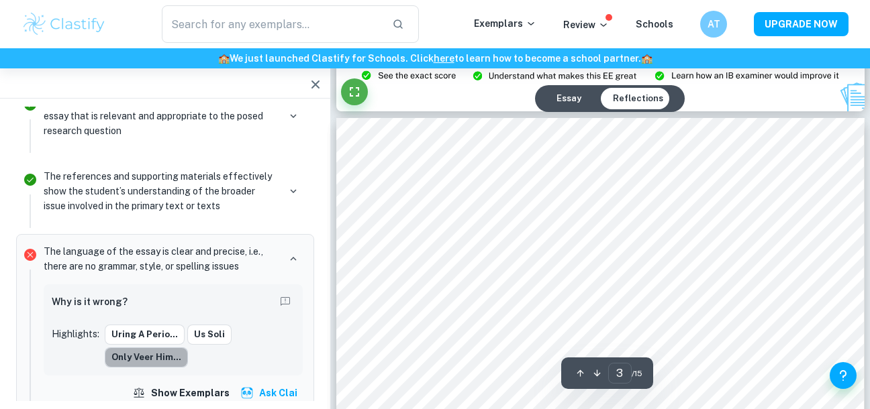
click at [158, 348] on button "only veer him..." at bounding box center [146, 358] width 83 height 20
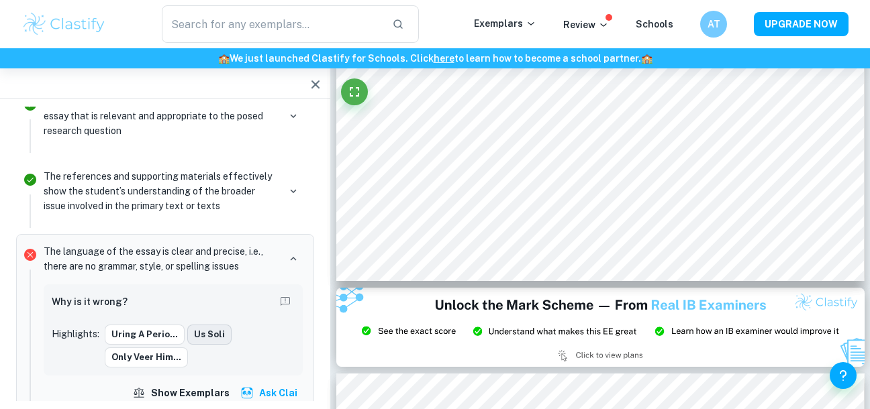
click at [217, 325] on button "us soli" at bounding box center [209, 335] width 44 height 20
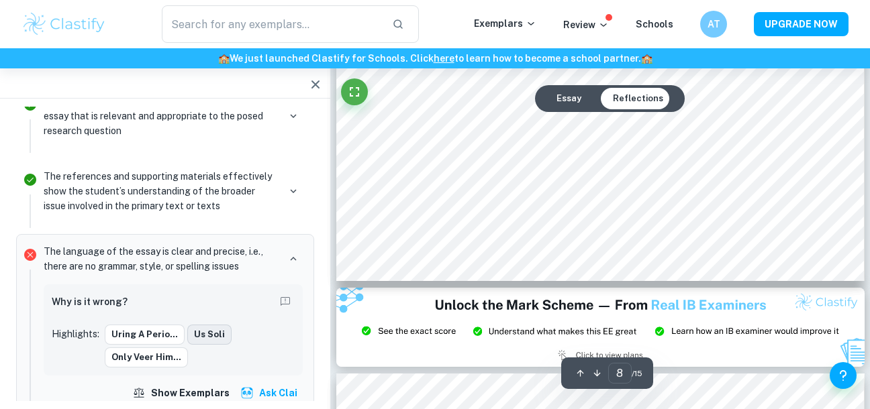
type input "3"
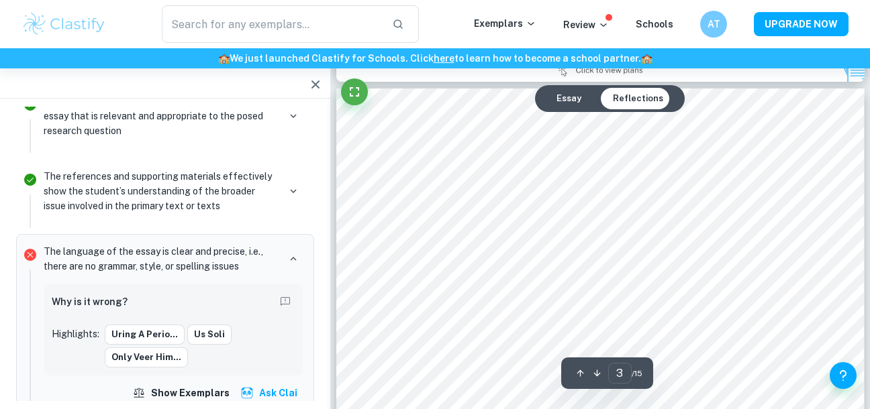
scroll to position [1574, 0]
